Goal: Task Accomplishment & Management: Manage account settings

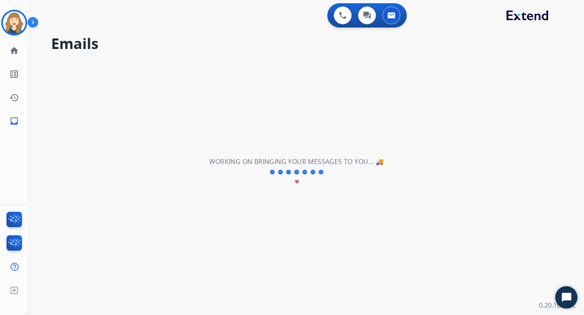
click at [142, 41] on h2 "Emails" at bounding box center [307, 44] width 513 height 16
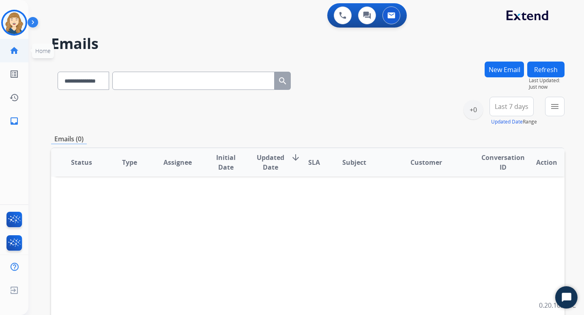
click at [15, 53] on mat-icon "home" at bounding box center [14, 51] width 10 height 10
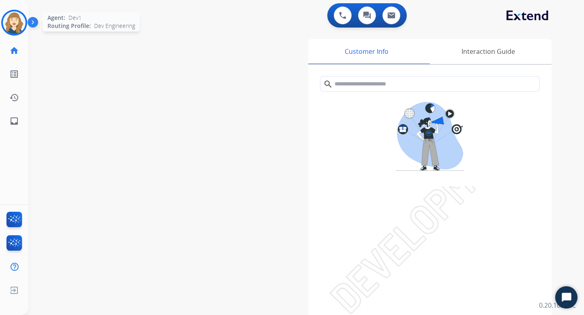
click at [12, 19] on img at bounding box center [14, 22] width 23 height 23
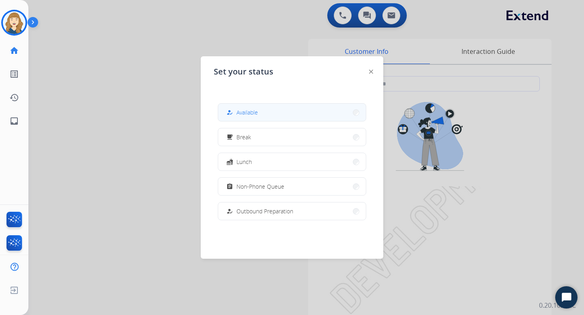
click at [238, 109] on div "how_to_reg Available" at bounding box center [241, 113] width 33 height 10
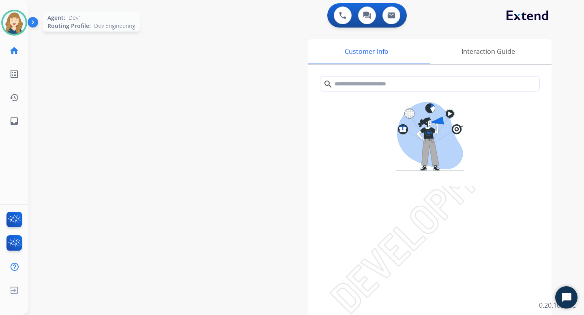
click at [12, 22] on img at bounding box center [14, 22] width 23 height 23
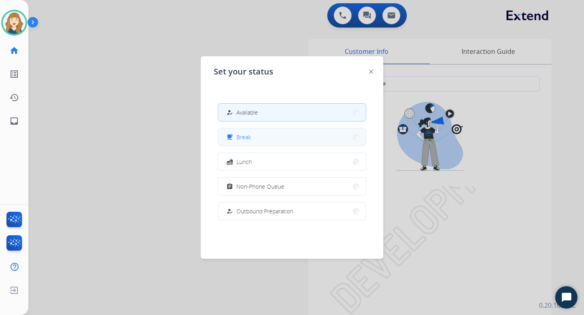
click at [247, 136] on span "Break" at bounding box center [243, 137] width 15 height 9
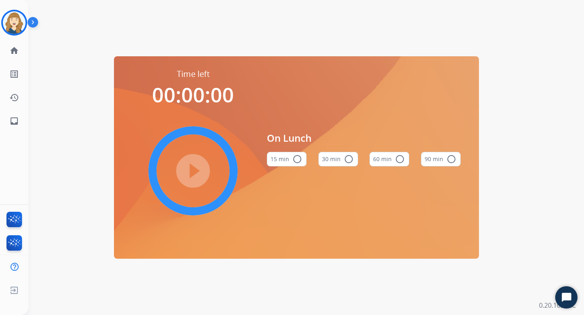
click at [52, 81] on div "Time left 00:00:00 play_circle_filled On Lunch 15 min radio_button_unchecked 30…" at bounding box center [296, 157] width 536 height 315
click at [8, 25] on img at bounding box center [14, 22] width 23 height 23
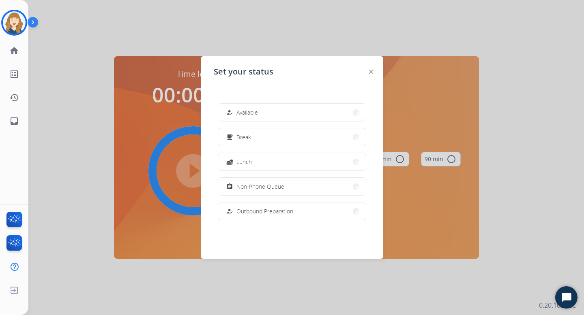
click at [118, 94] on div at bounding box center [292, 157] width 584 height 315
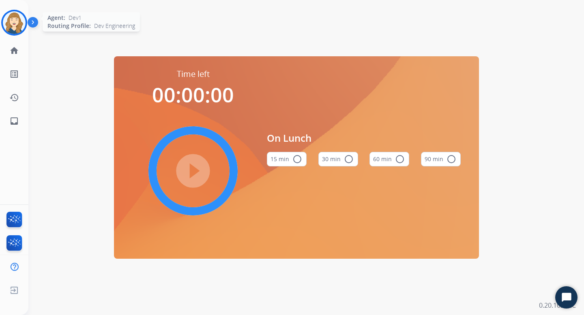
click at [21, 21] on img at bounding box center [14, 22] width 23 height 23
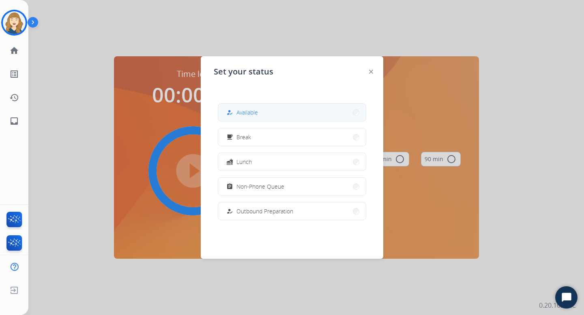
click at [265, 110] on button "how_to_reg Available" at bounding box center [292, 112] width 148 height 17
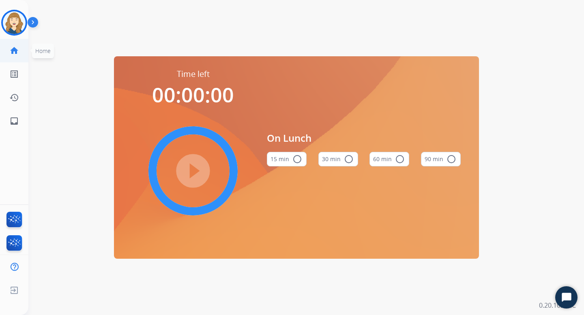
click at [16, 51] on mat-icon "home" at bounding box center [14, 51] width 10 height 10
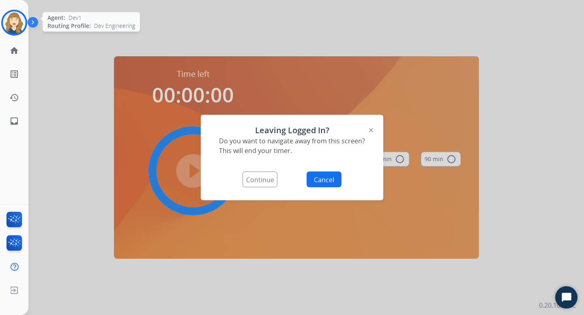
click at [21, 21] on img at bounding box center [14, 22] width 23 height 23
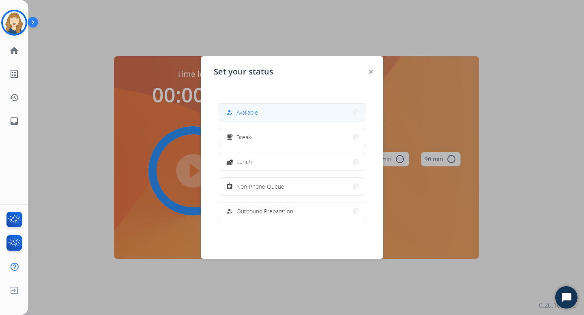
click at [246, 112] on span "Available" at bounding box center [246, 112] width 21 height 9
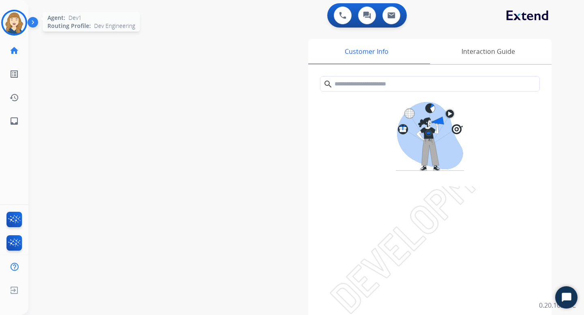
click at [17, 22] on img at bounding box center [14, 22] width 23 height 23
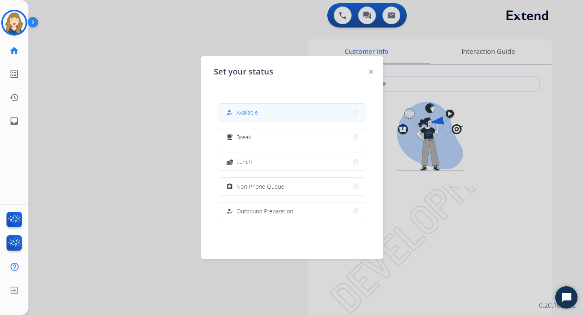
click at [264, 109] on button "how_to_reg Available" at bounding box center [292, 112] width 148 height 17
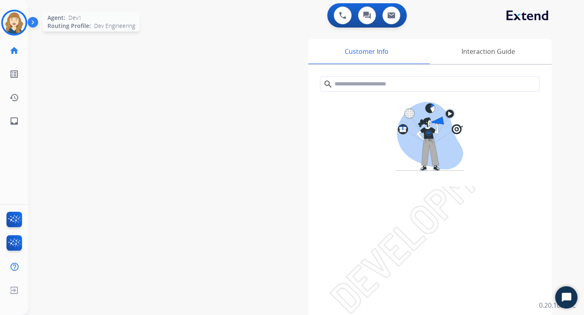
click at [9, 23] on img at bounding box center [14, 22] width 23 height 23
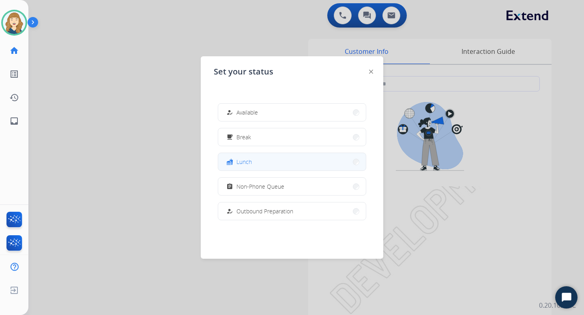
click at [256, 162] on button "fastfood Lunch" at bounding box center [292, 161] width 148 height 17
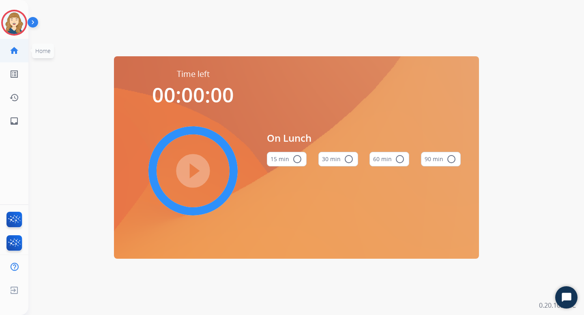
click at [11, 51] on mat-icon "home" at bounding box center [14, 51] width 10 height 10
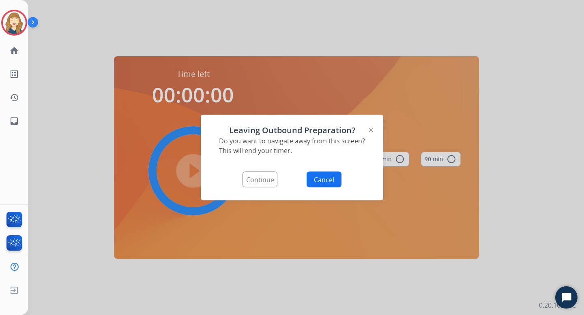
click at [317, 177] on button "Cancel" at bounding box center [324, 180] width 35 height 16
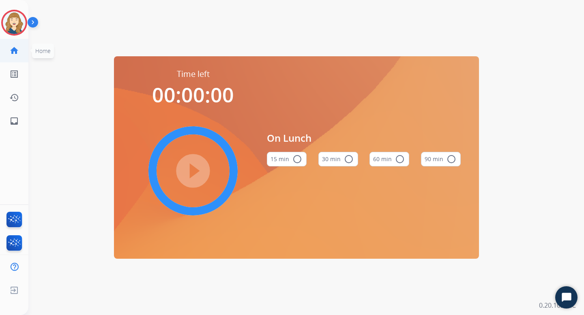
click at [6, 54] on link "home Home" at bounding box center [14, 50] width 23 height 23
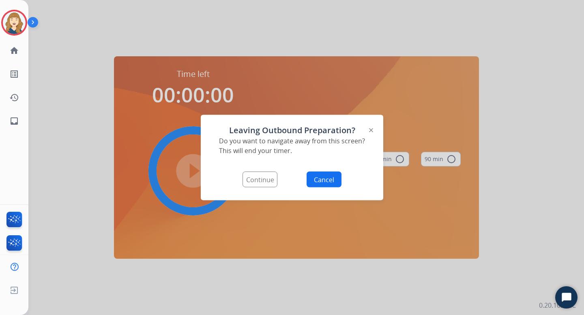
click at [257, 176] on button "Continue" at bounding box center [259, 180] width 35 height 16
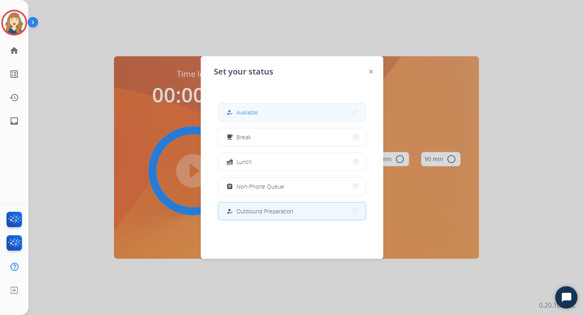
click at [249, 116] on span "Available" at bounding box center [246, 112] width 21 height 9
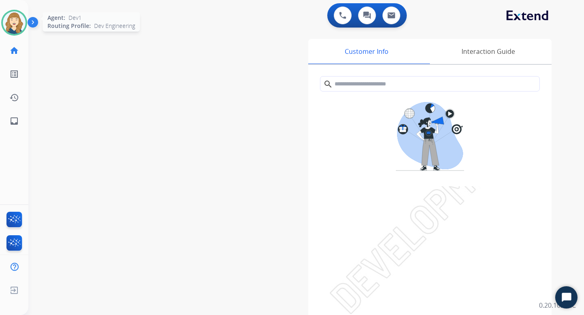
click at [13, 18] on img at bounding box center [14, 22] width 23 height 23
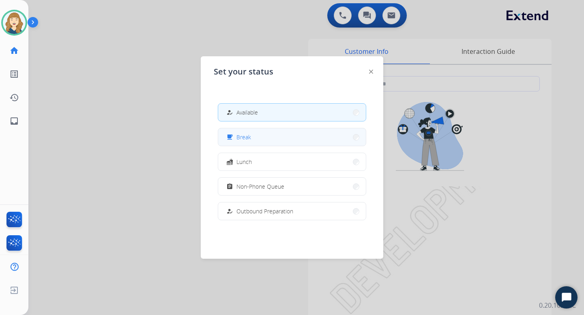
click at [252, 134] on button "free_breakfast Break" at bounding box center [292, 137] width 148 height 17
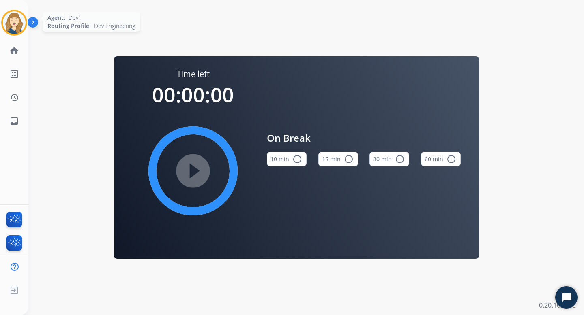
click at [16, 26] on img at bounding box center [14, 22] width 23 height 23
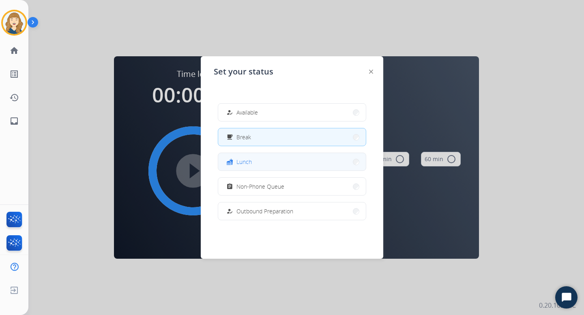
click at [262, 165] on button "fastfood Lunch" at bounding box center [292, 161] width 148 height 17
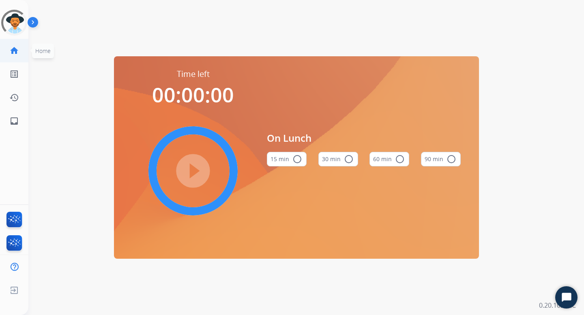
click at [10, 53] on mat-icon "home" at bounding box center [14, 51] width 10 height 10
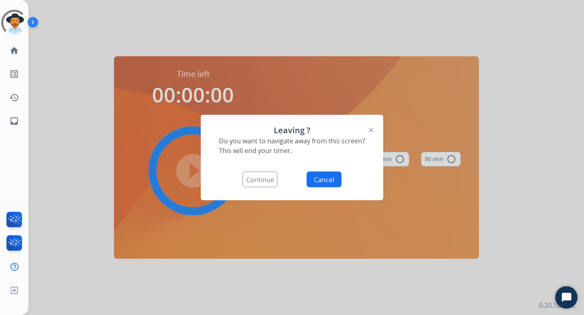
click at [254, 180] on button "Continue" at bounding box center [259, 180] width 35 height 16
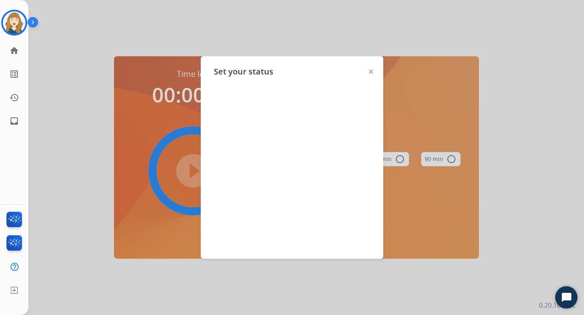
click at [365, 71] on div "Set your status" at bounding box center [292, 157] width 182 height 203
click at [375, 71] on div "Set your status" at bounding box center [292, 157] width 182 height 203
click at [371, 71] on img at bounding box center [371, 72] width 4 height 4
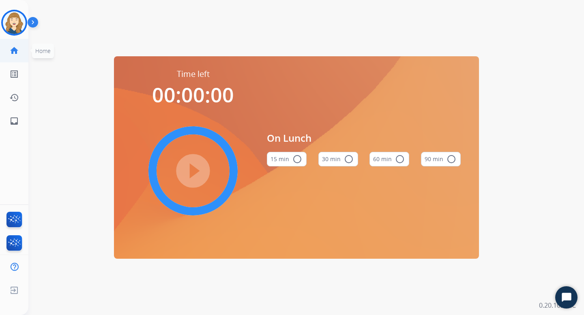
click at [17, 49] on mat-icon "home" at bounding box center [14, 51] width 10 height 10
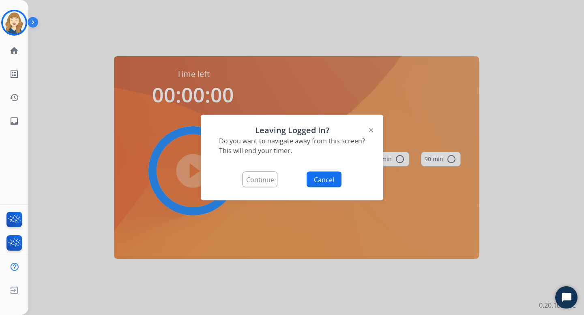
click at [263, 181] on button "Continue" at bounding box center [259, 180] width 35 height 16
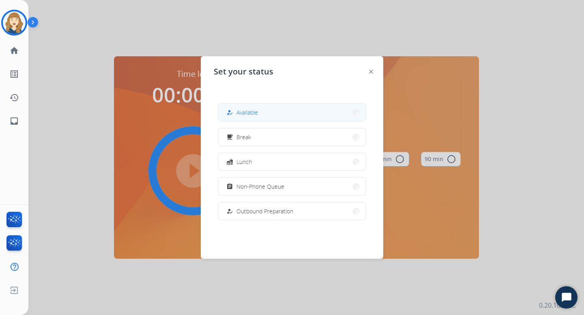
click at [269, 116] on button "how_to_reg Available" at bounding box center [292, 112] width 148 height 17
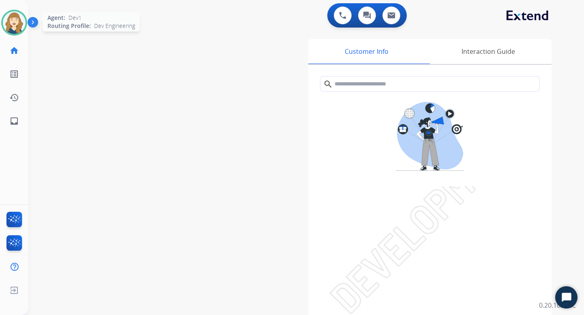
click at [17, 19] on img at bounding box center [14, 22] width 23 height 23
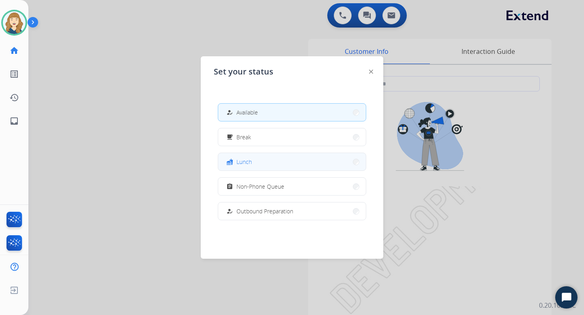
click at [238, 159] on div "fastfood Lunch" at bounding box center [238, 162] width 27 height 10
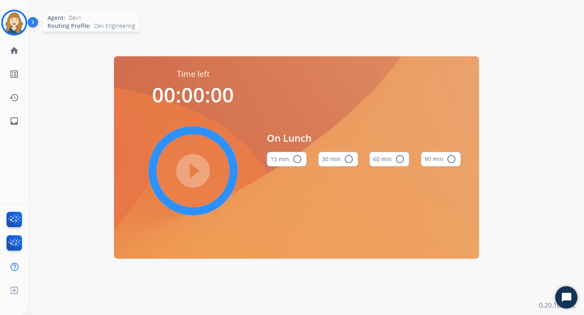
click at [17, 24] on img at bounding box center [14, 22] width 23 height 23
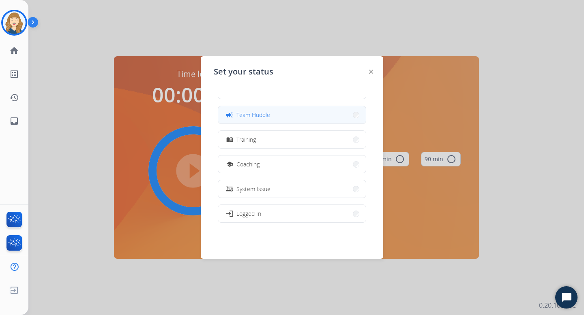
scroll to position [153, 0]
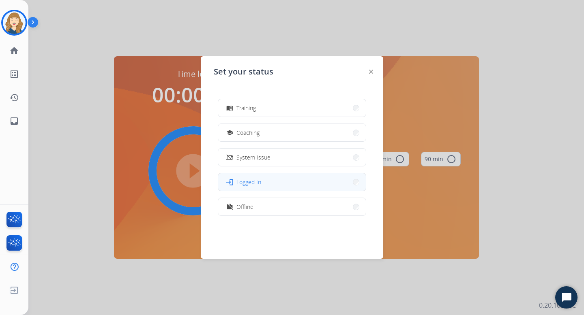
click at [252, 180] on span "Logged In" at bounding box center [248, 182] width 25 height 9
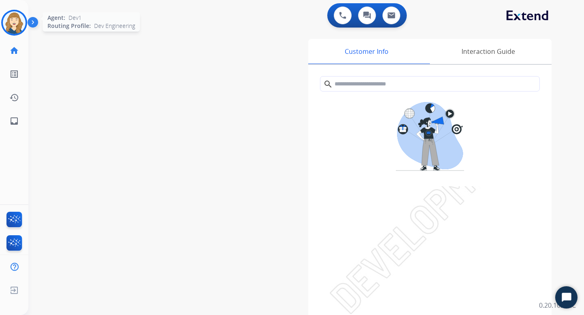
click at [12, 23] on img at bounding box center [14, 22] width 23 height 23
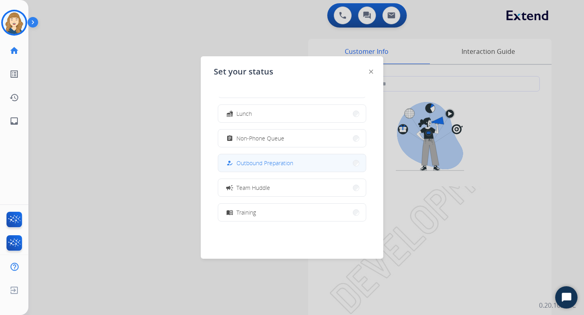
scroll to position [153, 0]
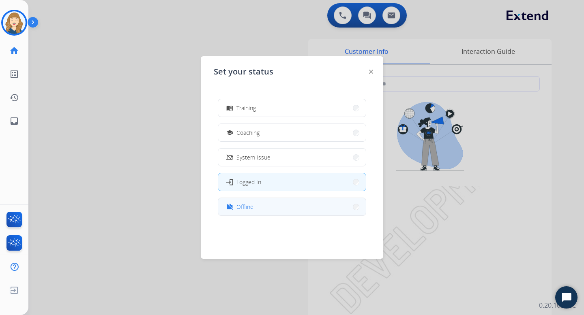
click at [249, 206] on span "Offline" at bounding box center [244, 207] width 17 height 9
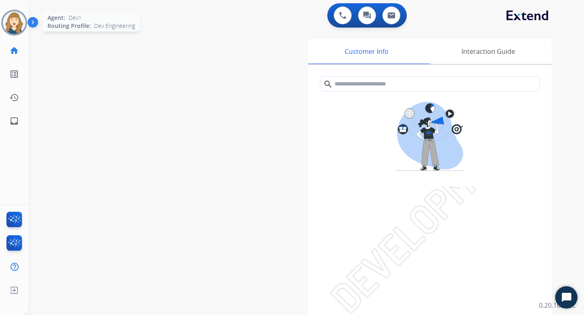
click at [14, 25] on img at bounding box center [14, 22] width 23 height 23
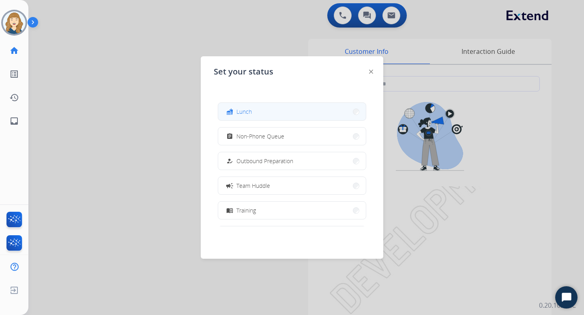
scroll to position [55, 0]
click at [249, 114] on button "fastfood Lunch" at bounding box center [292, 107] width 148 height 17
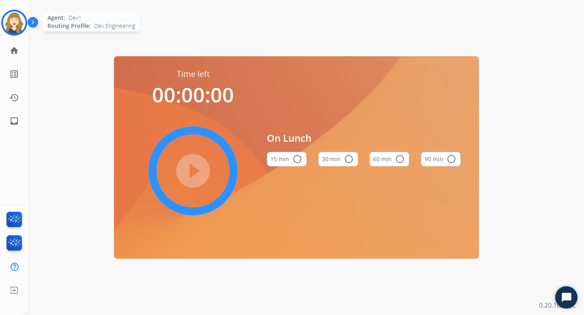
click at [14, 20] on img at bounding box center [14, 22] width 23 height 23
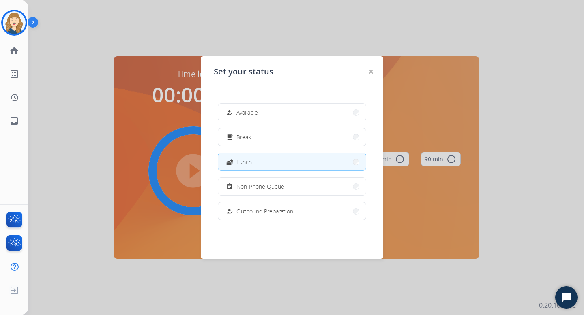
click at [86, 45] on div at bounding box center [292, 157] width 584 height 315
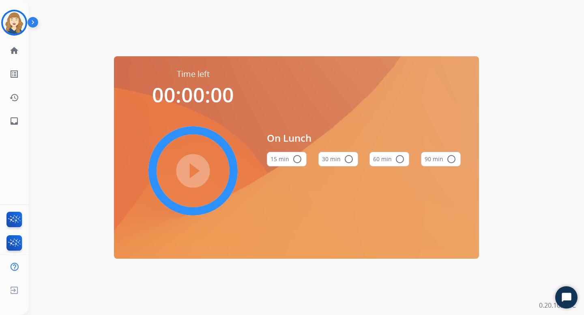
click at [55, 45] on div "Time left 00:00:00 play_circle_filled On Lunch 15 min radio_button_unchecked 30…" at bounding box center [296, 157] width 536 height 315
